Goal: Check status

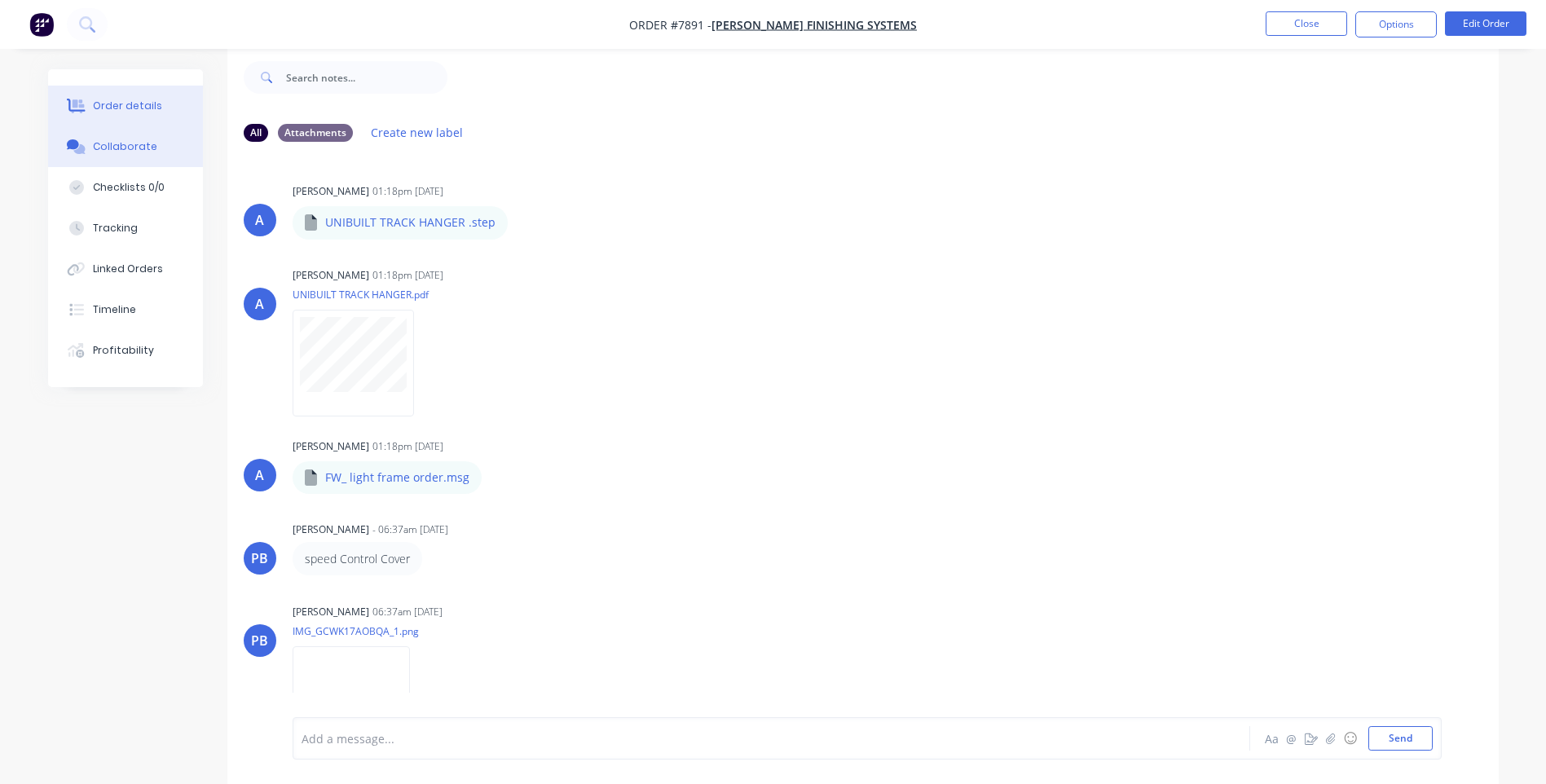
scroll to position [25, 0]
click at [143, 108] on div "Order details" at bounding box center [128, 105] width 70 height 14
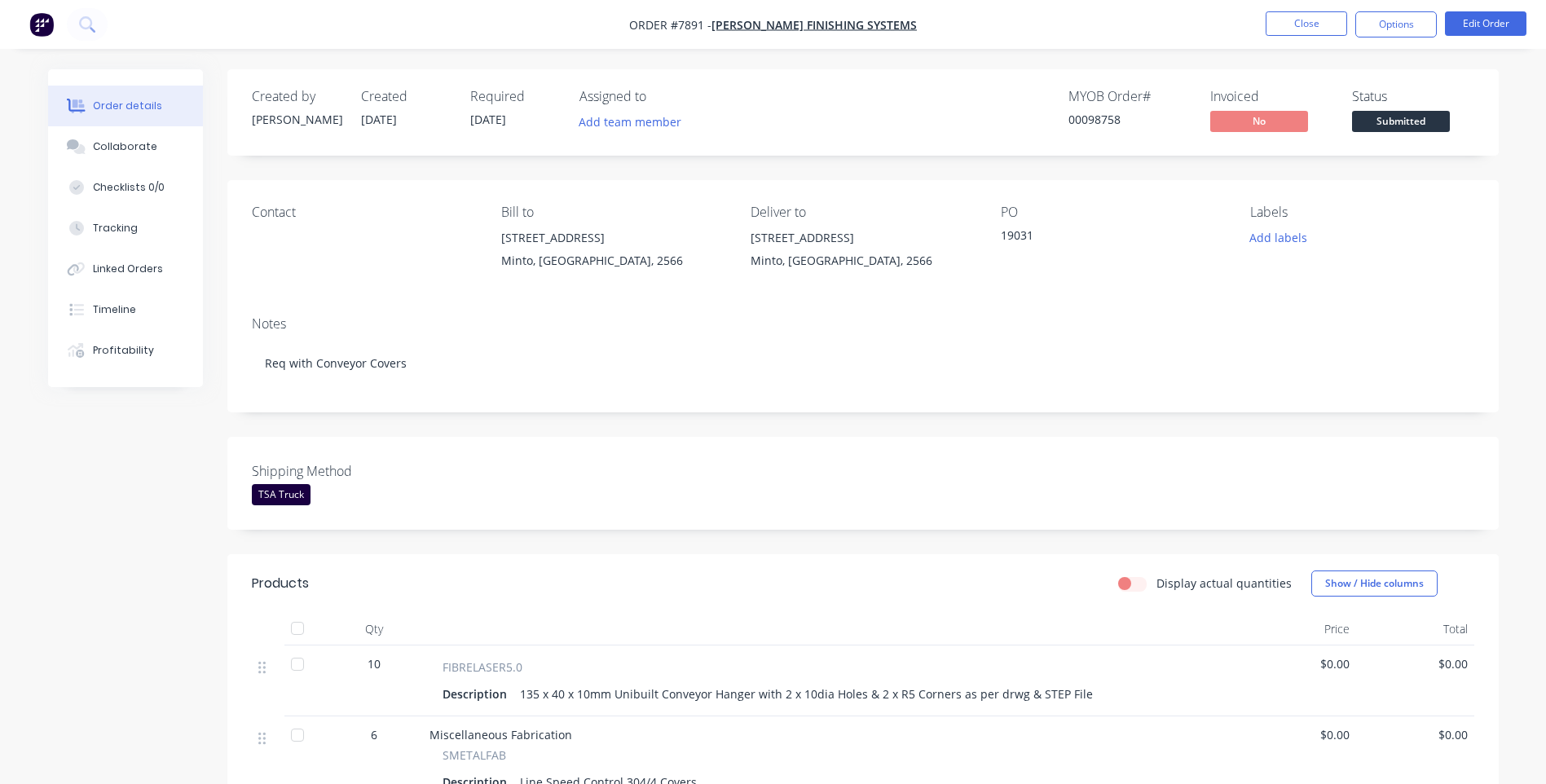
click at [1401, 116] on span "Submitted" at bounding box center [1400, 121] width 97 height 20
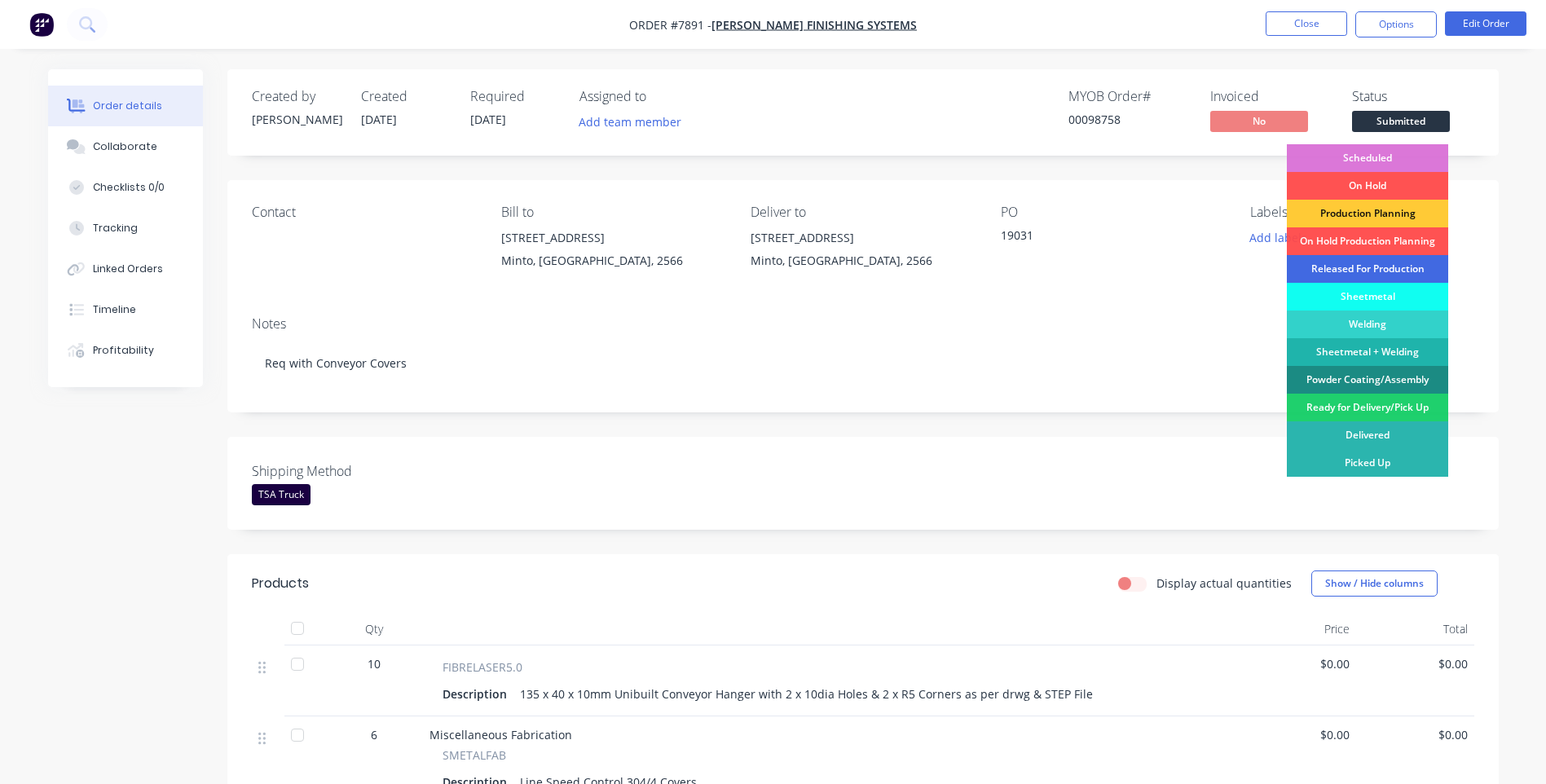
click at [1365, 264] on div "Released For Production" at bounding box center [1367, 269] width 161 height 28
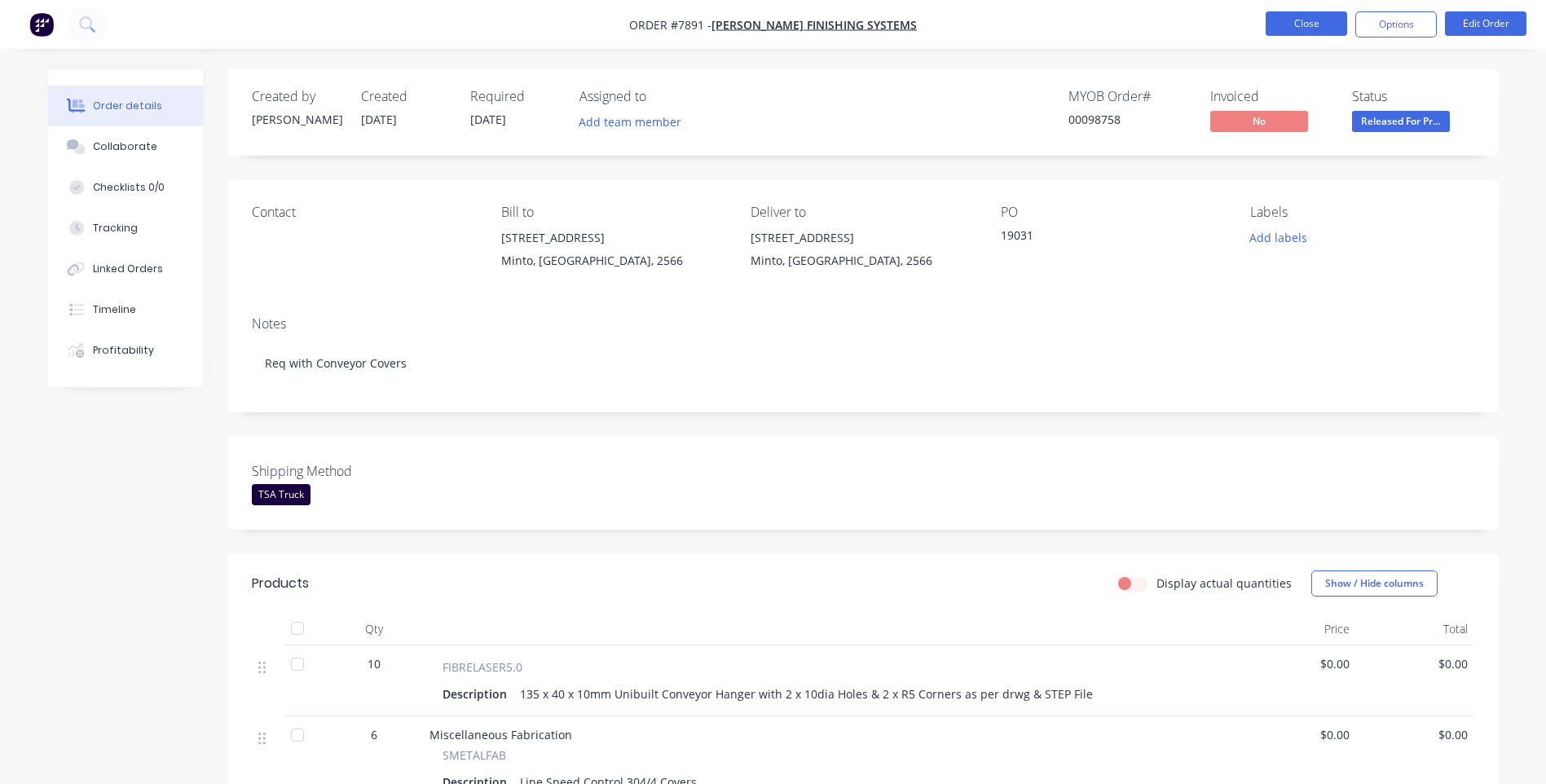
click at [1323, 21] on button "Close" at bounding box center [1306, 23] width 81 height 25
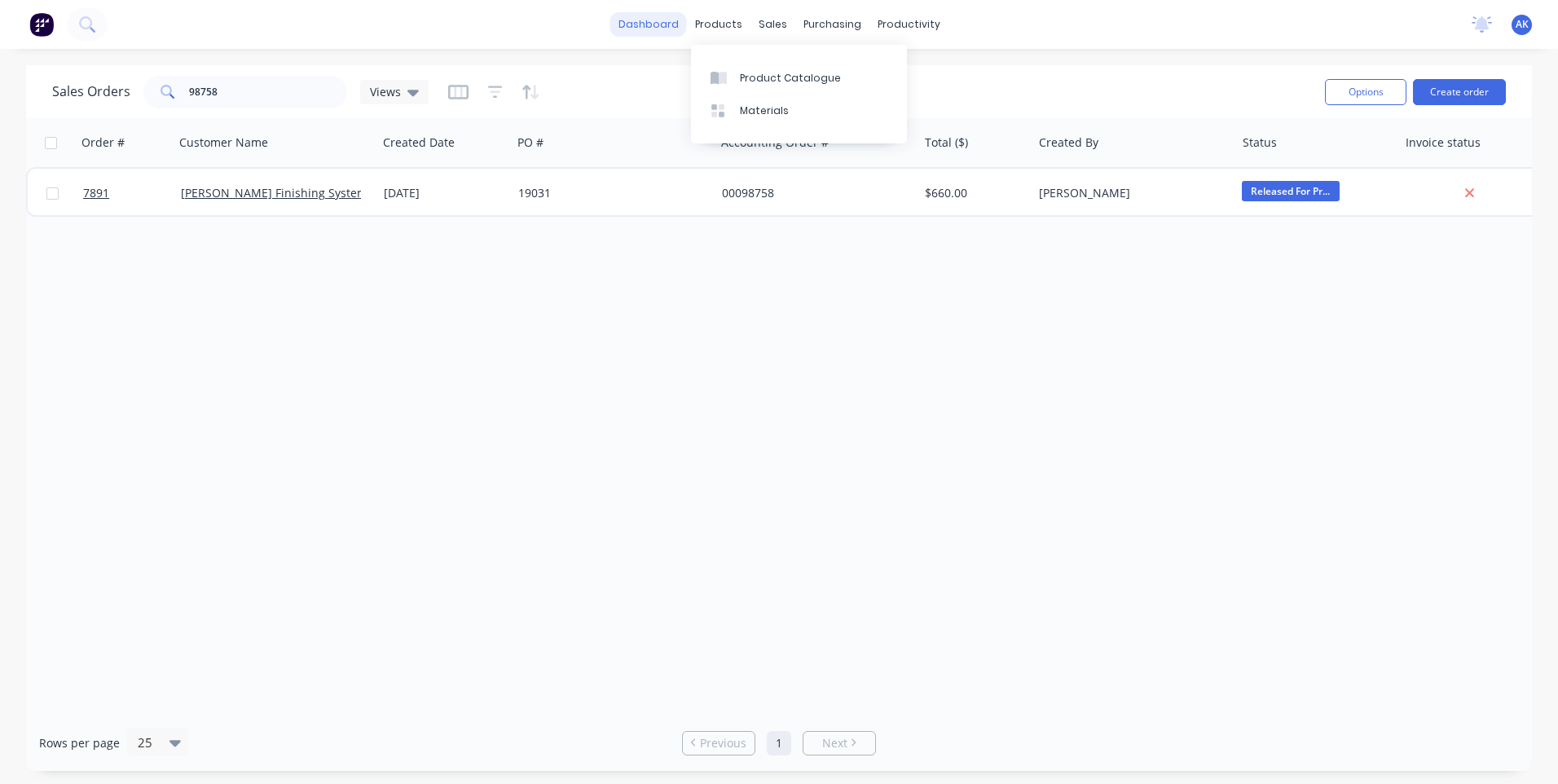
click at [656, 27] on link "dashboard" at bounding box center [648, 24] width 76 height 25
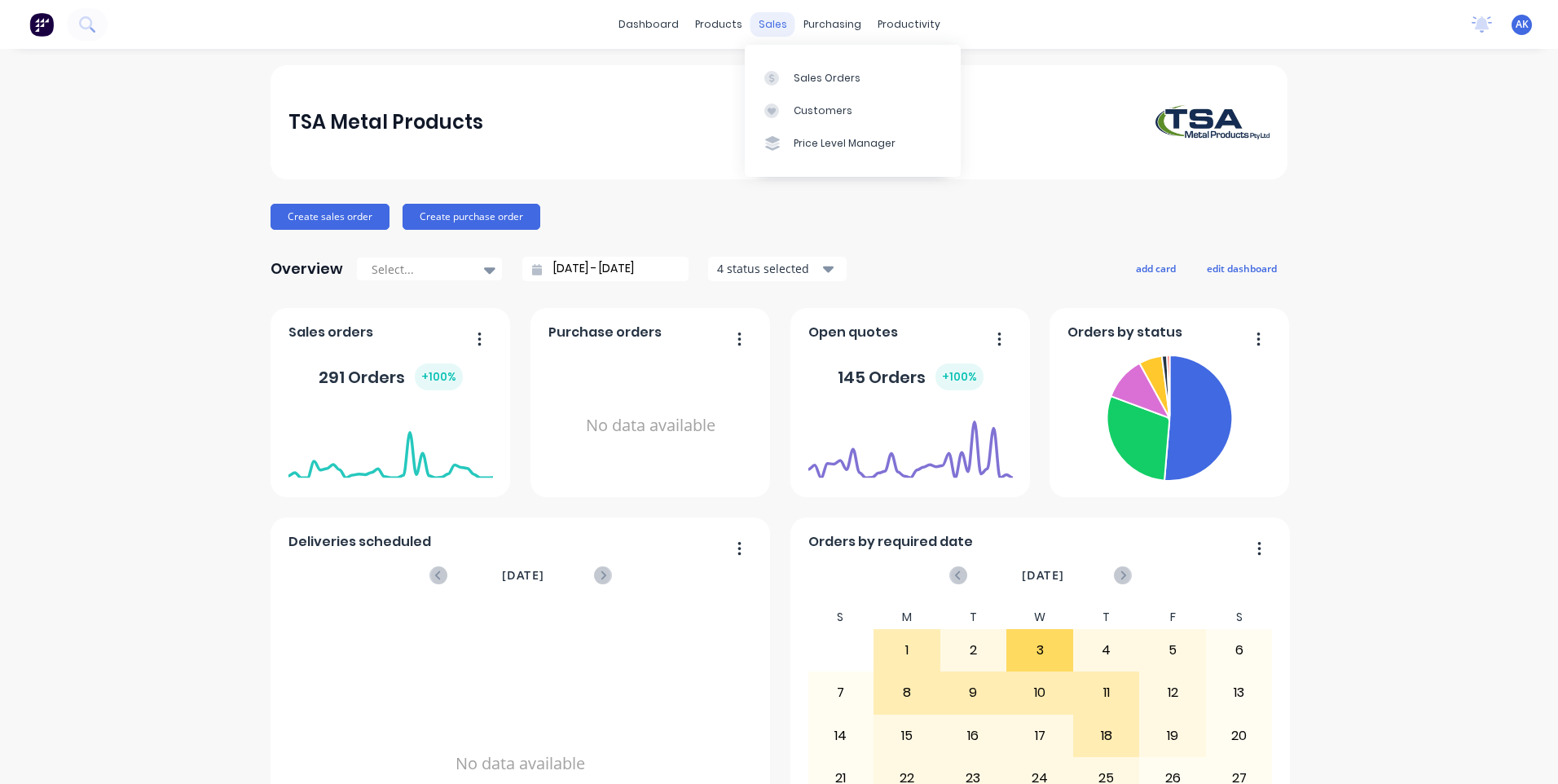
click at [772, 20] on div "sales" at bounding box center [773, 24] width 45 height 25
click at [818, 74] on div "Sales Orders" at bounding box center [826, 78] width 67 height 14
